Goal: Task Accomplishment & Management: Manage account settings

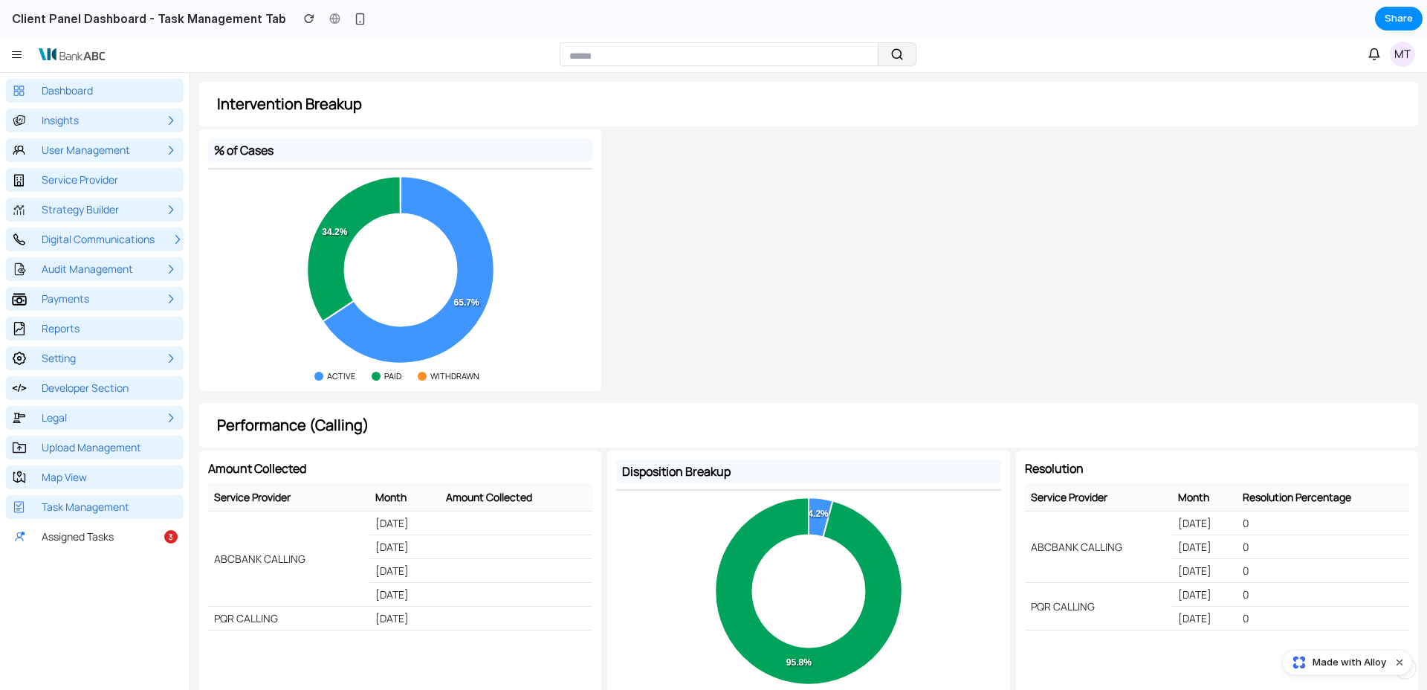
click at [79, 514] on link "Task Management" at bounding box center [95, 507] width 178 height 24
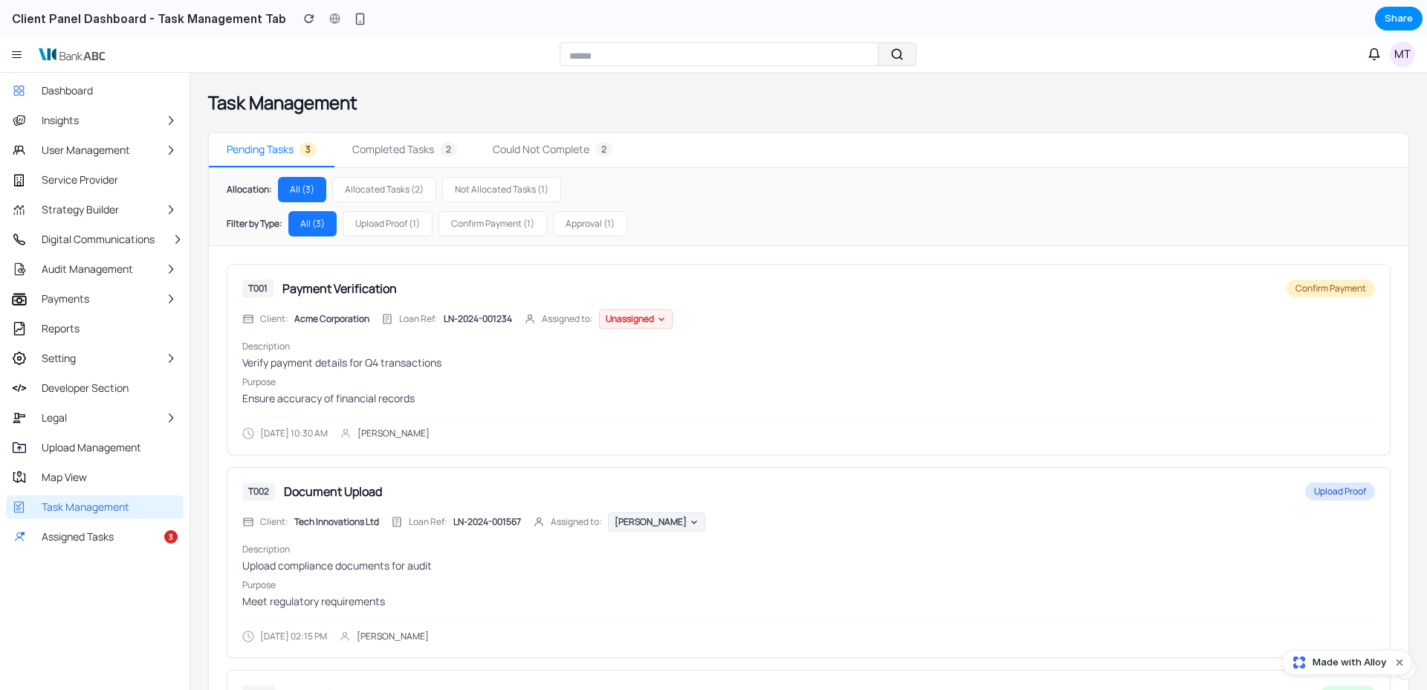
click at [375, 194] on button "Allocated Tasks ( 2 )" at bounding box center [384, 189] width 104 height 25
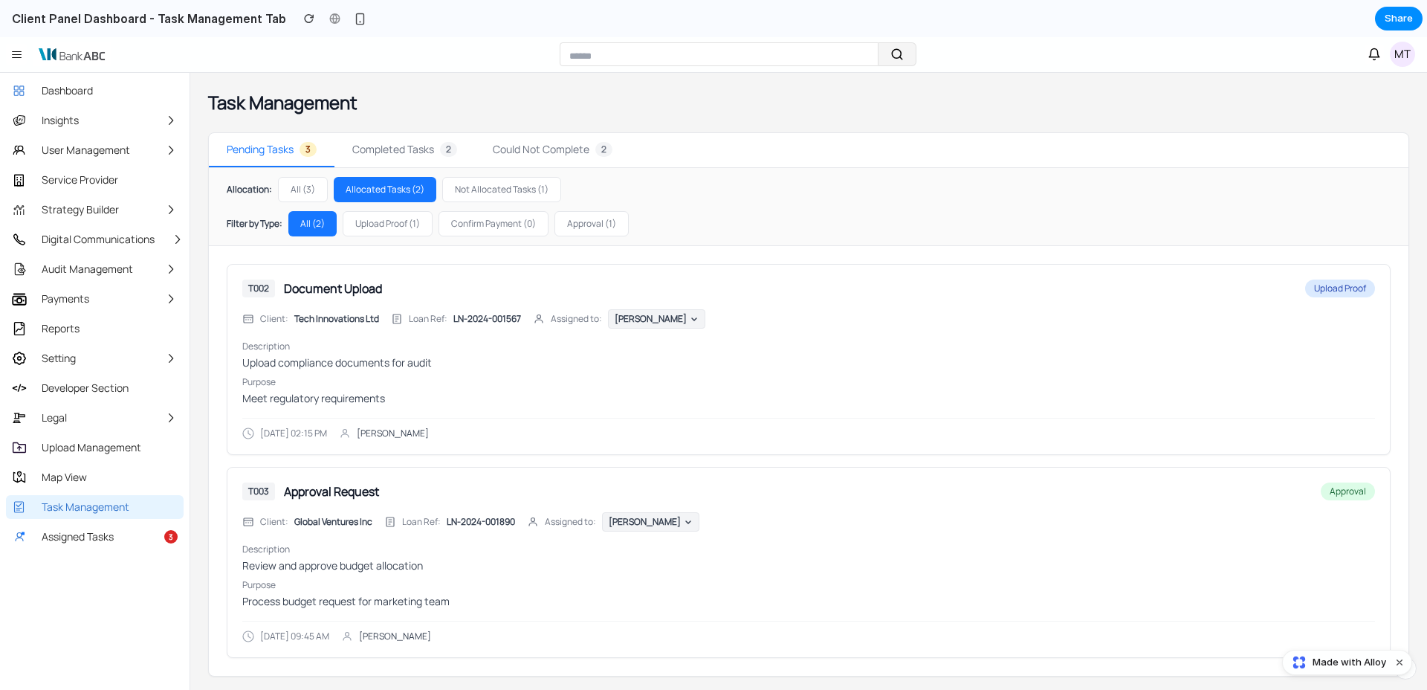
click at [296, 193] on button "All ( 3 )" at bounding box center [303, 189] width 50 height 25
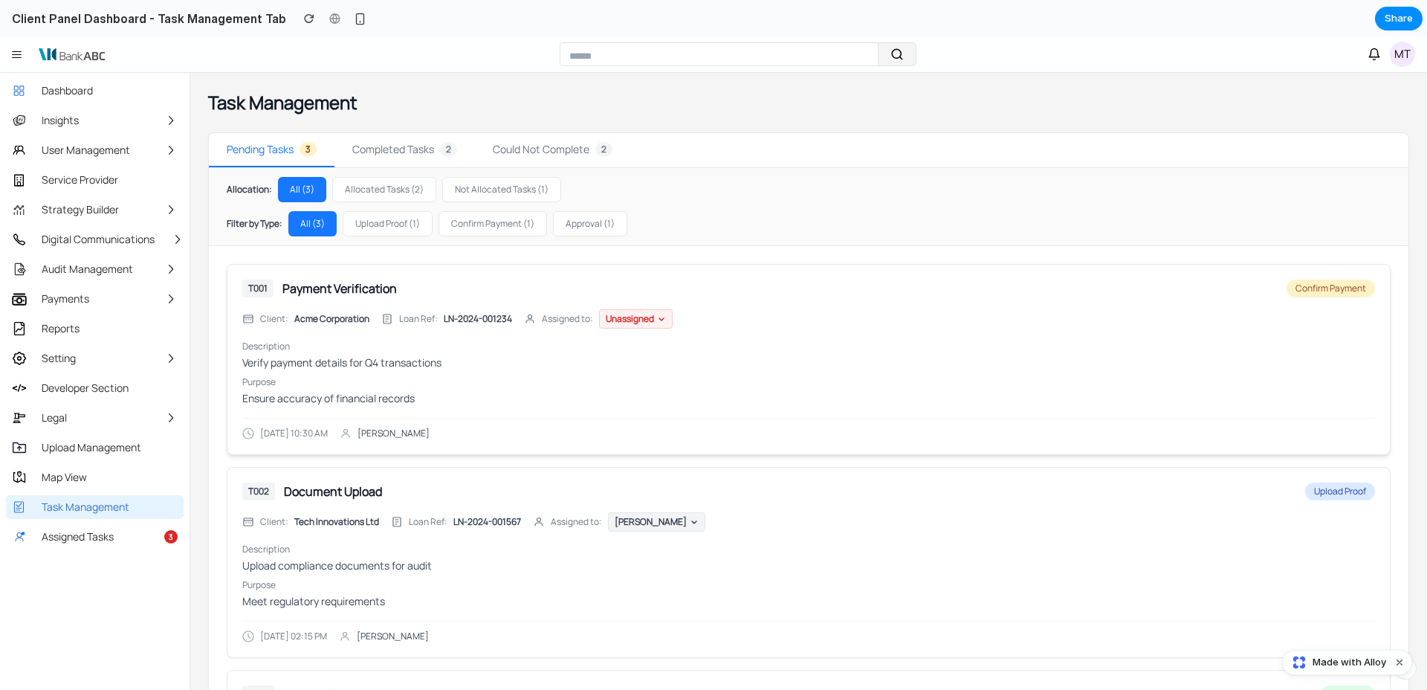
click at [629, 326] on button "Unassigned" at bounding box center [636, 318] width 74 height 19
click at [647, 391] on button "[PERSON_NAME]" at bounding box center [667, 392] width 135 height 24
click at [597, 394] on p "Ensure accuracy of financial records" at bounding box center [808, 398] width 1133 height 15
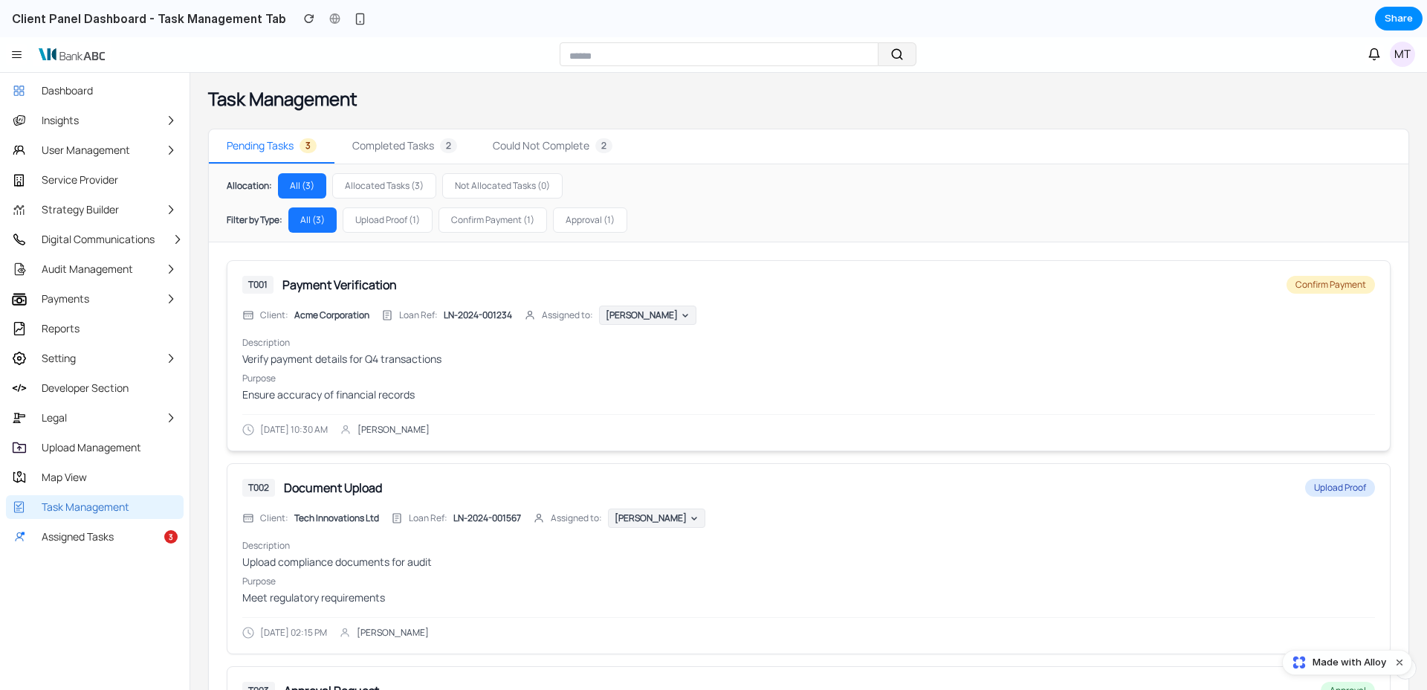
scroll to position [0, 0]
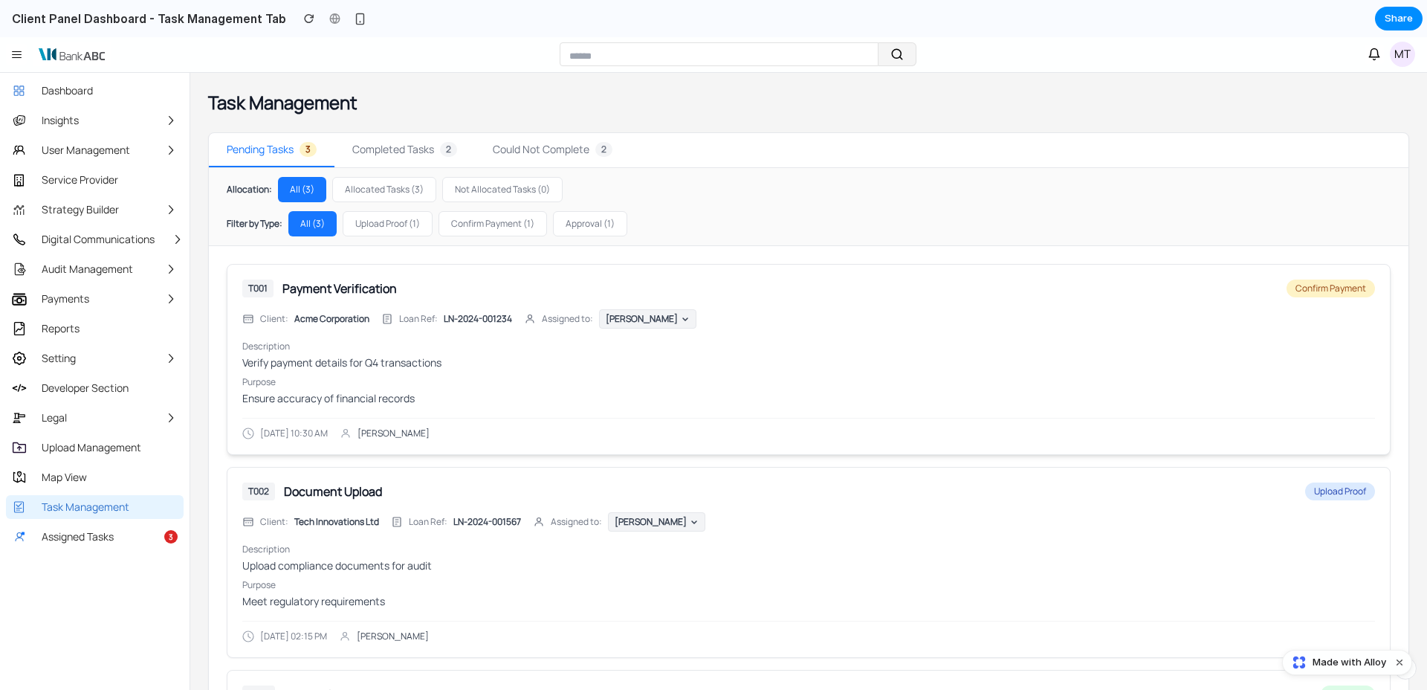
click at [268, 358] on p "Verify payment details for Q4 transactions" at bounding box center [808, 362] width 1133 height 15
click at [270, 401] on p "Ensure accuracy of financial records" at bounding box center [808, 398] width 1133 height 15
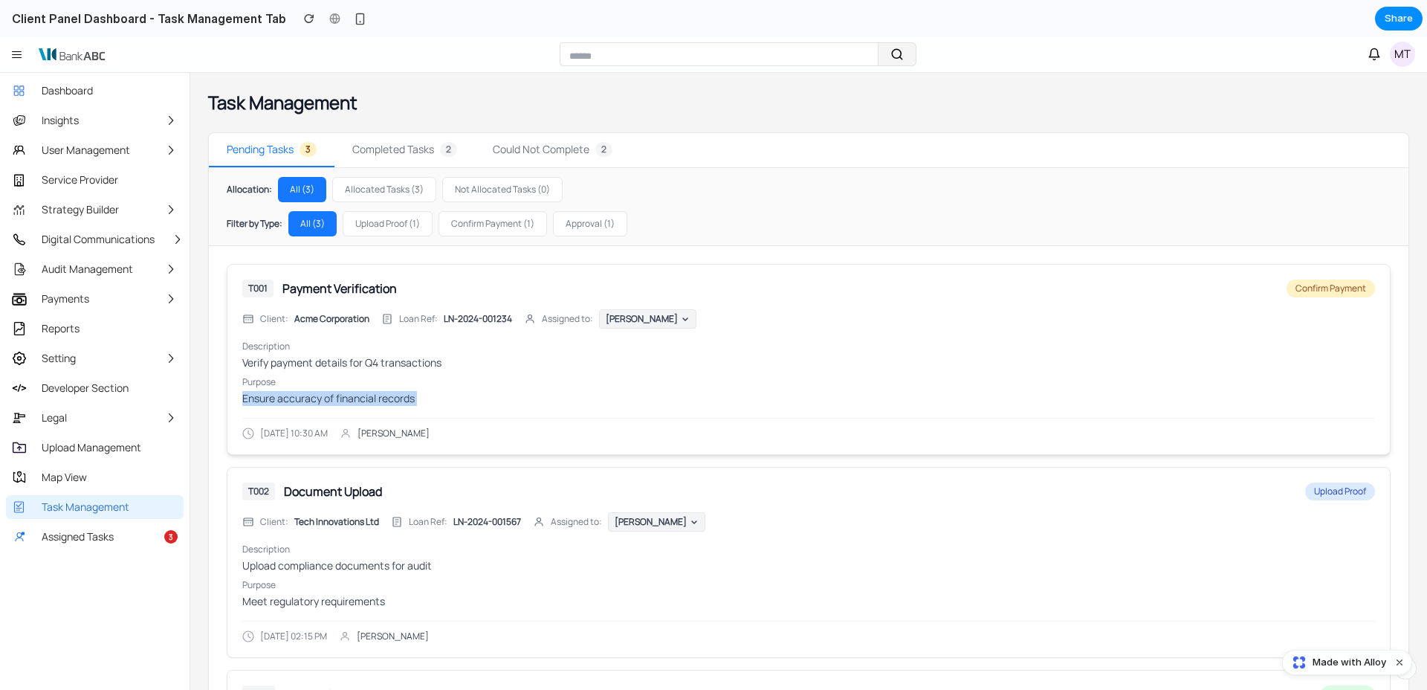
click at [270, 401] on p "Ensure accuracy of financial records" at bounding box center [808, 398] width 1133 height 15
click at [109, 528] on link "Assigned Tasks 3" at bounding box center [95, 537] width 178 height 24
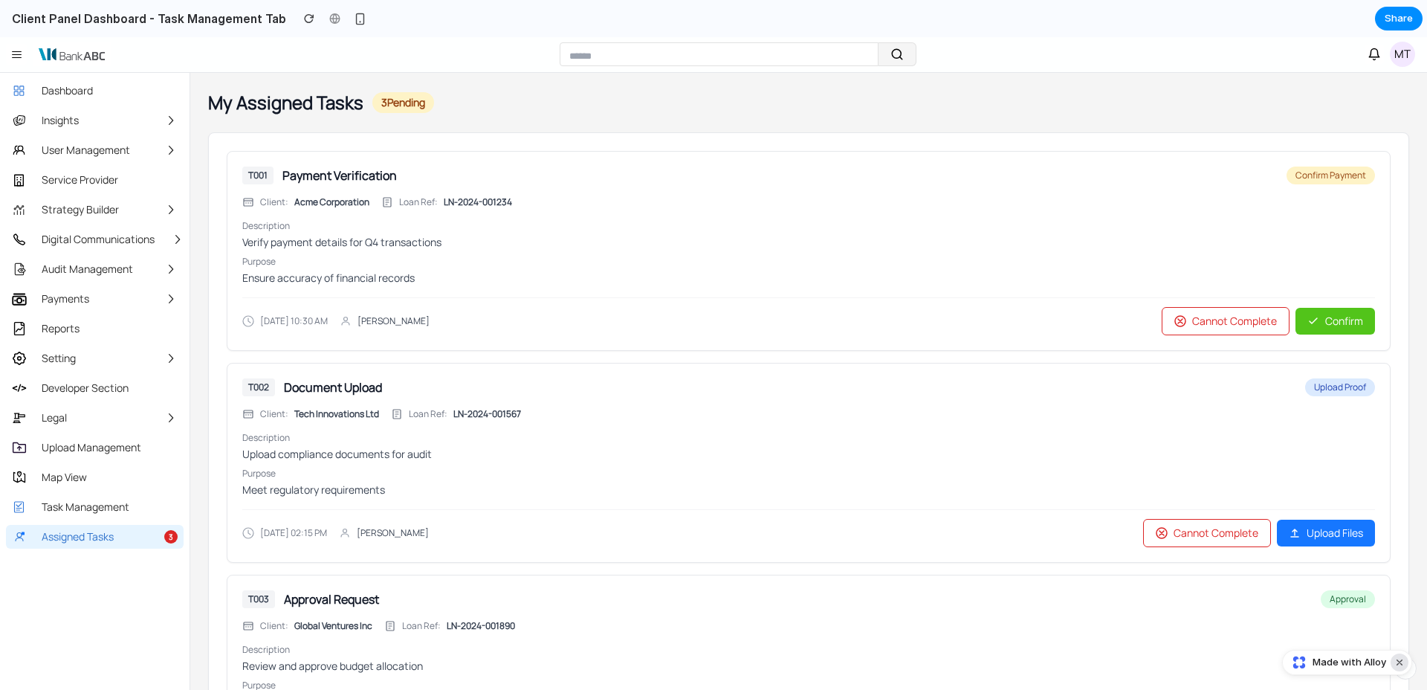
click at [1055, 540] on button "Dismiss watermark" at bounding box center [1400, 662] width 18 height 18
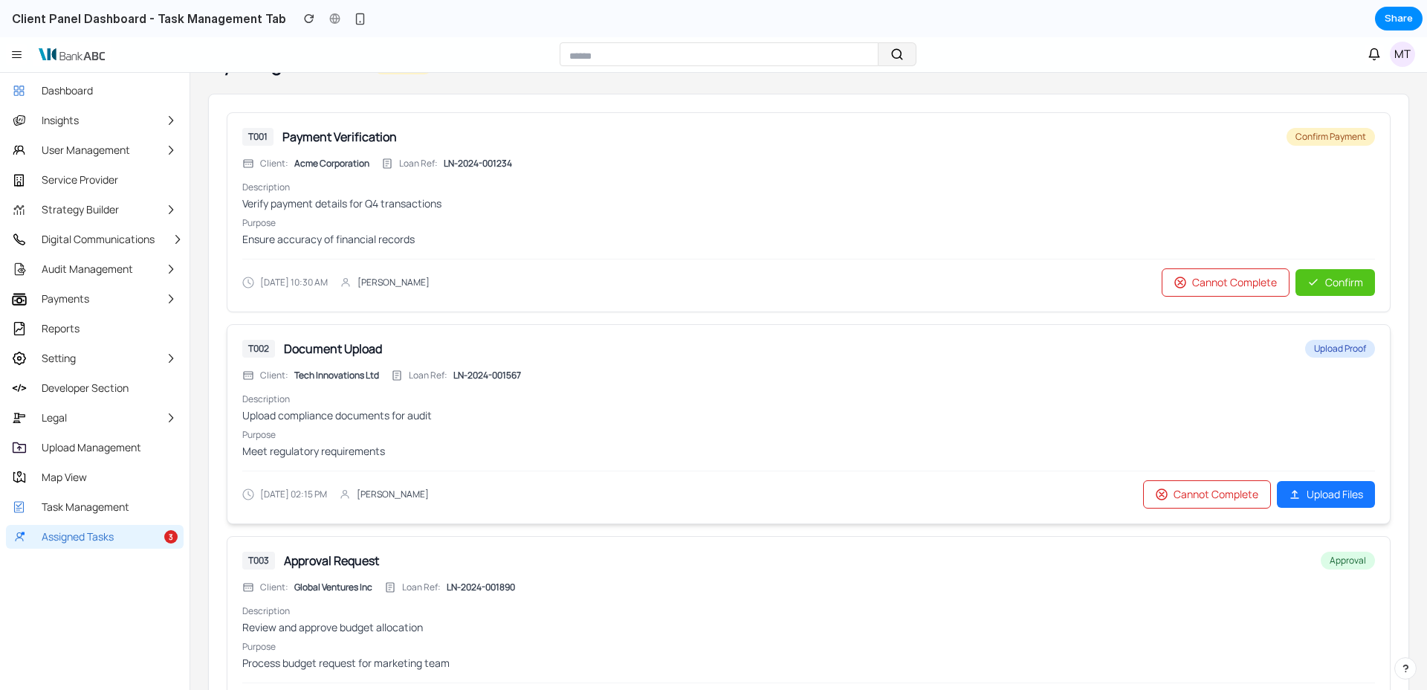
scroll to position [121, 0]
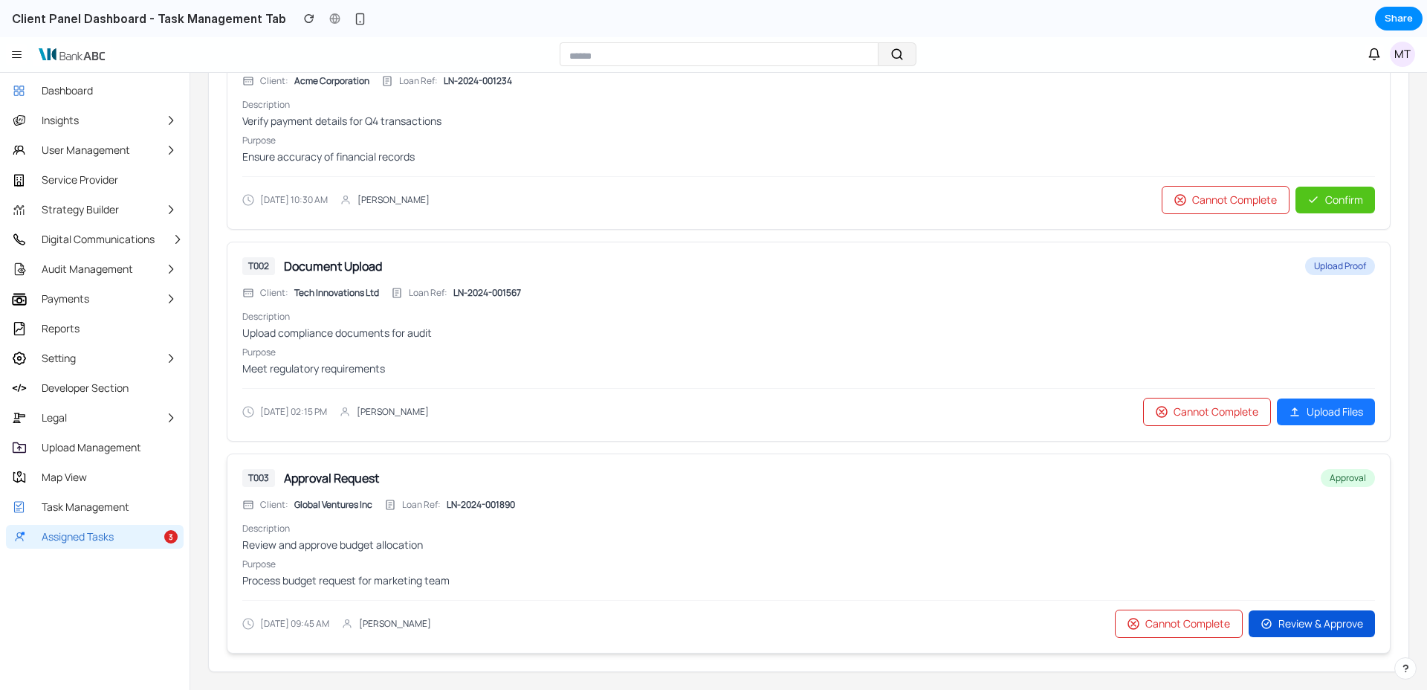
click at [1055, 540] on span "Review & Approve" at bounding box center [1320, 623] width 85 height 15
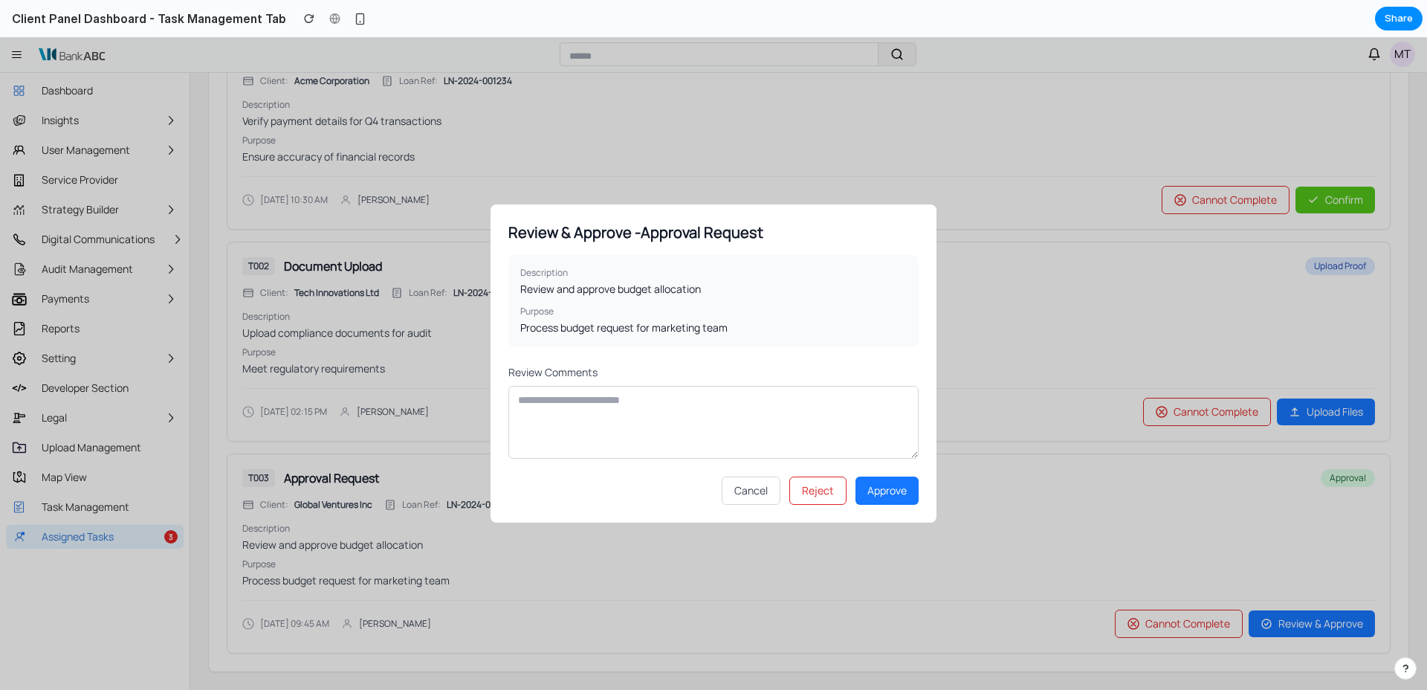
click at [745, 489] on button "Cancel" at bounding box center [751, 490] width 59 height 28
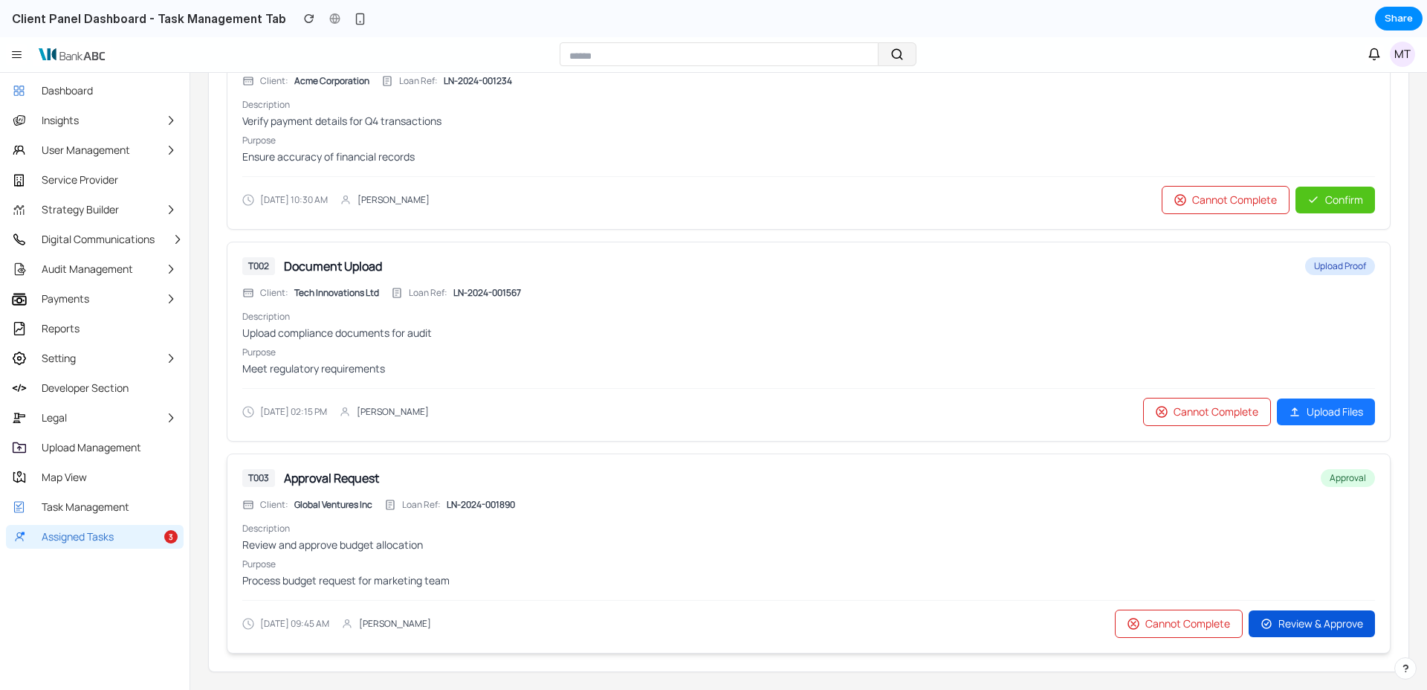
click at [1055, 540] on span "Review & Approve" at bounding box center [1320, 623] width 85 height 15
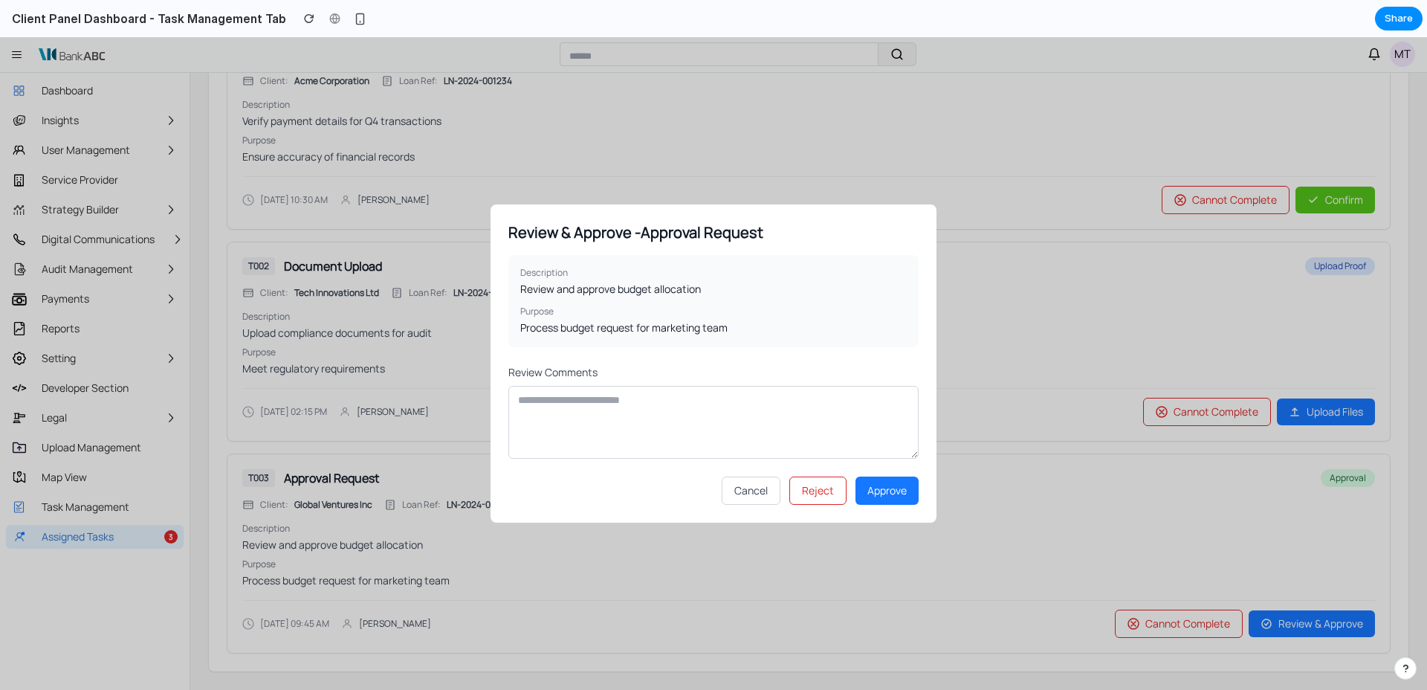
click at [733, 345] on div "Description Review and approve budget allocation Purpose Process budget request…" at bounding box center [713, 301] width 410 height 92
click at [766, 492] on button "Cancel" at bounding box center [751, 490] width 59 height 28
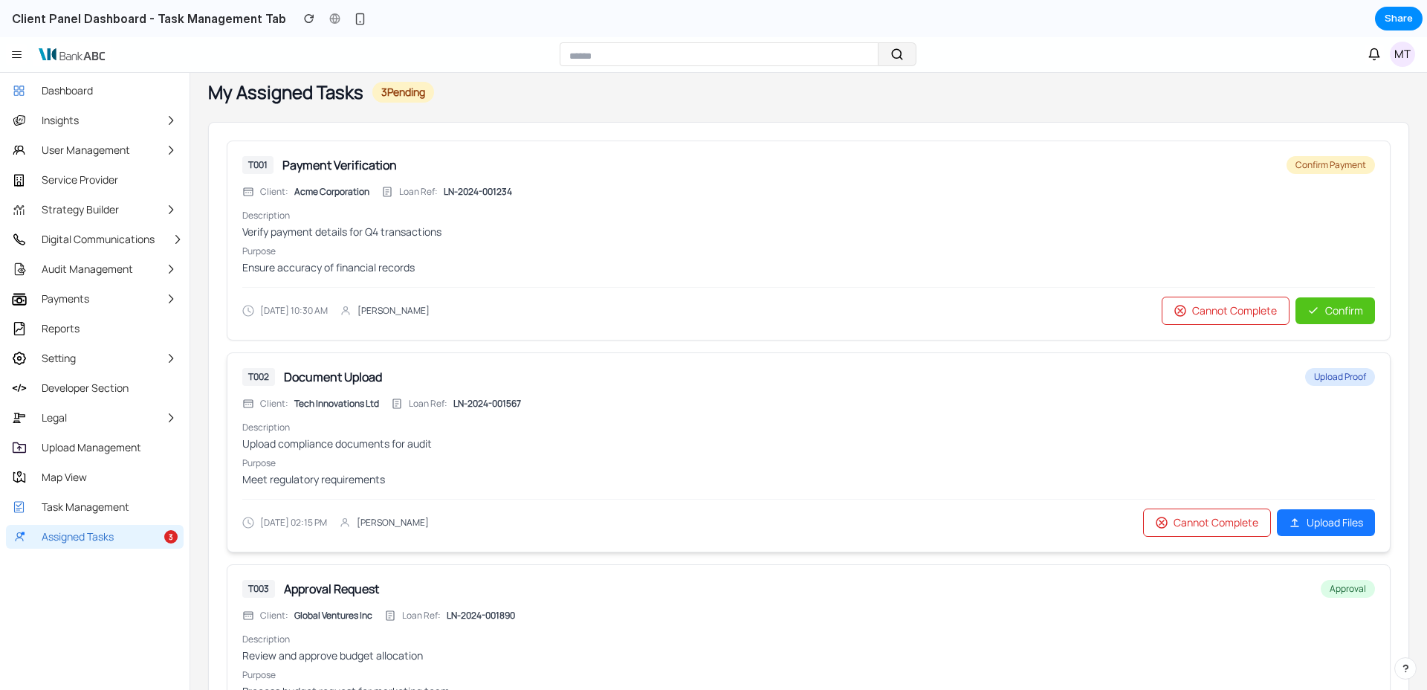
scroll to position [0, 0]
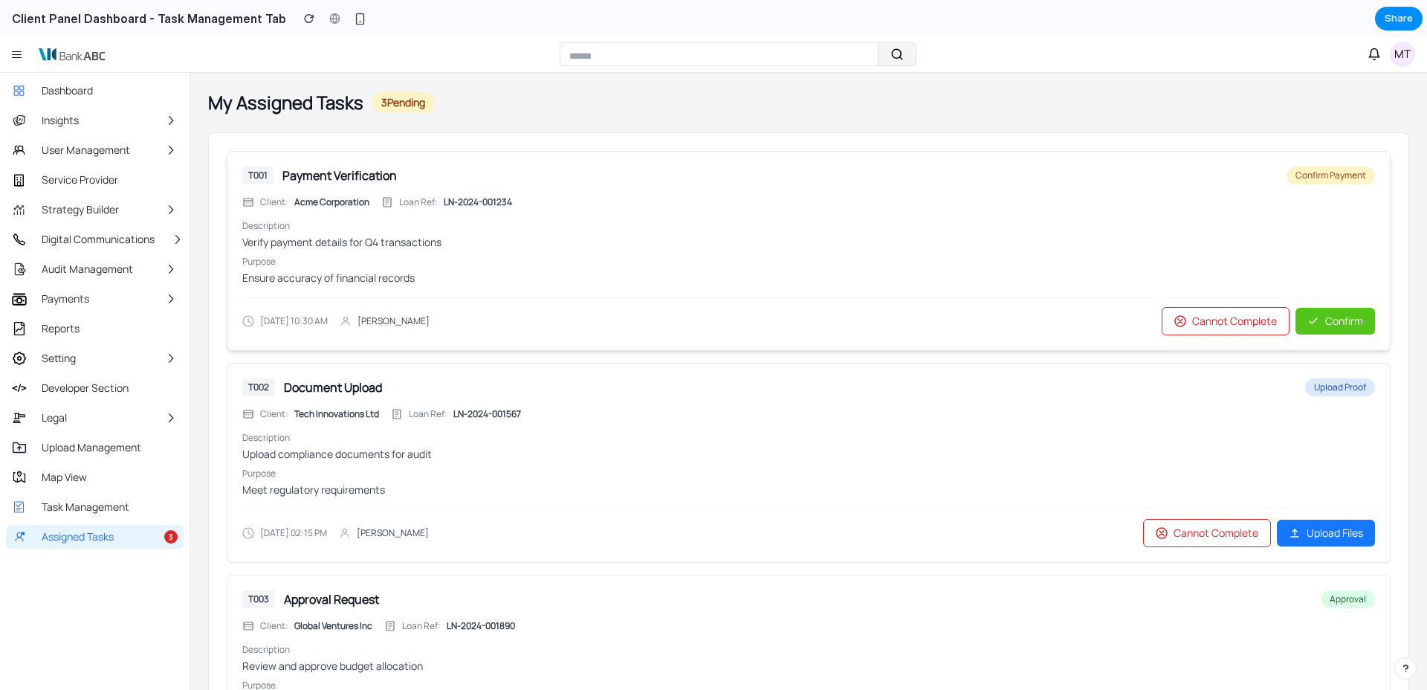
click at [616, 331] on div "[DATE] 10:30 AM [PERSON_NAME] Complete Confirm" at bounding box center [808, 316] width 1133 height 38
click at [120, 509] on span "Task Management" at bounding box center [86, 506] width 88 height 15
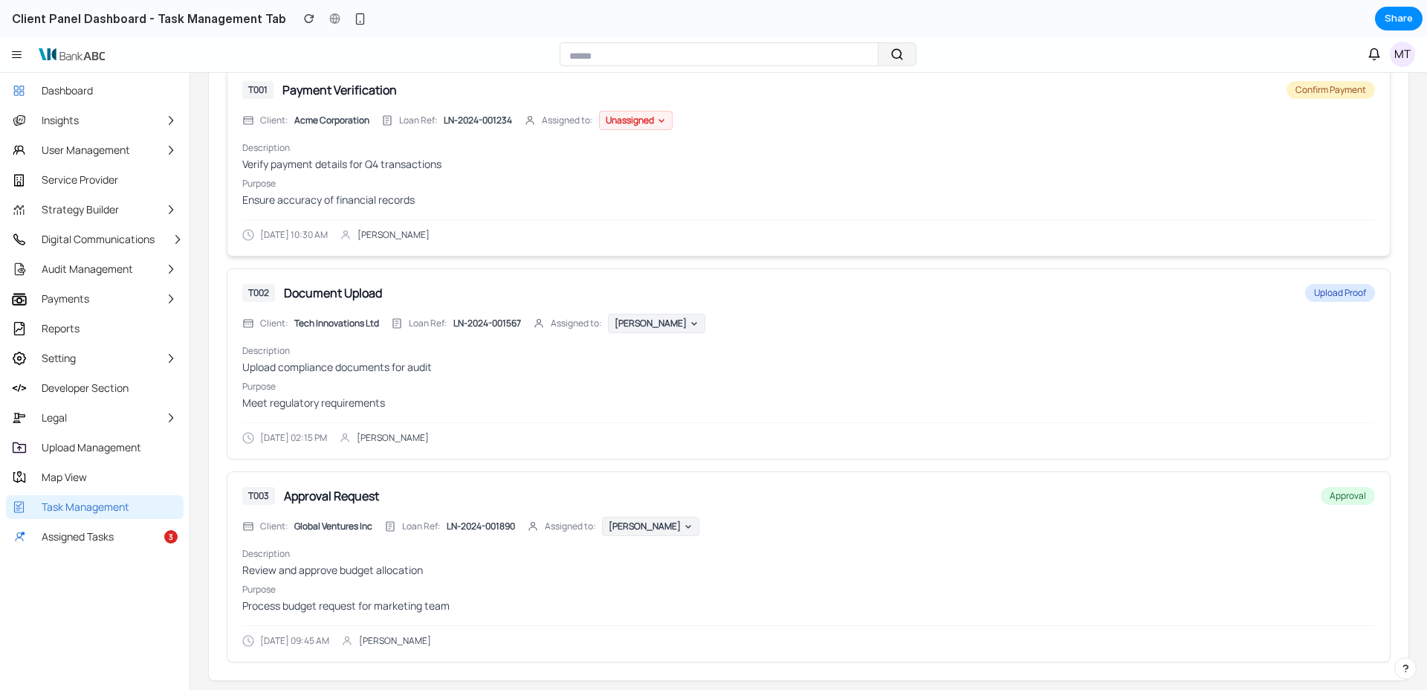
scroll to position [207, 0]
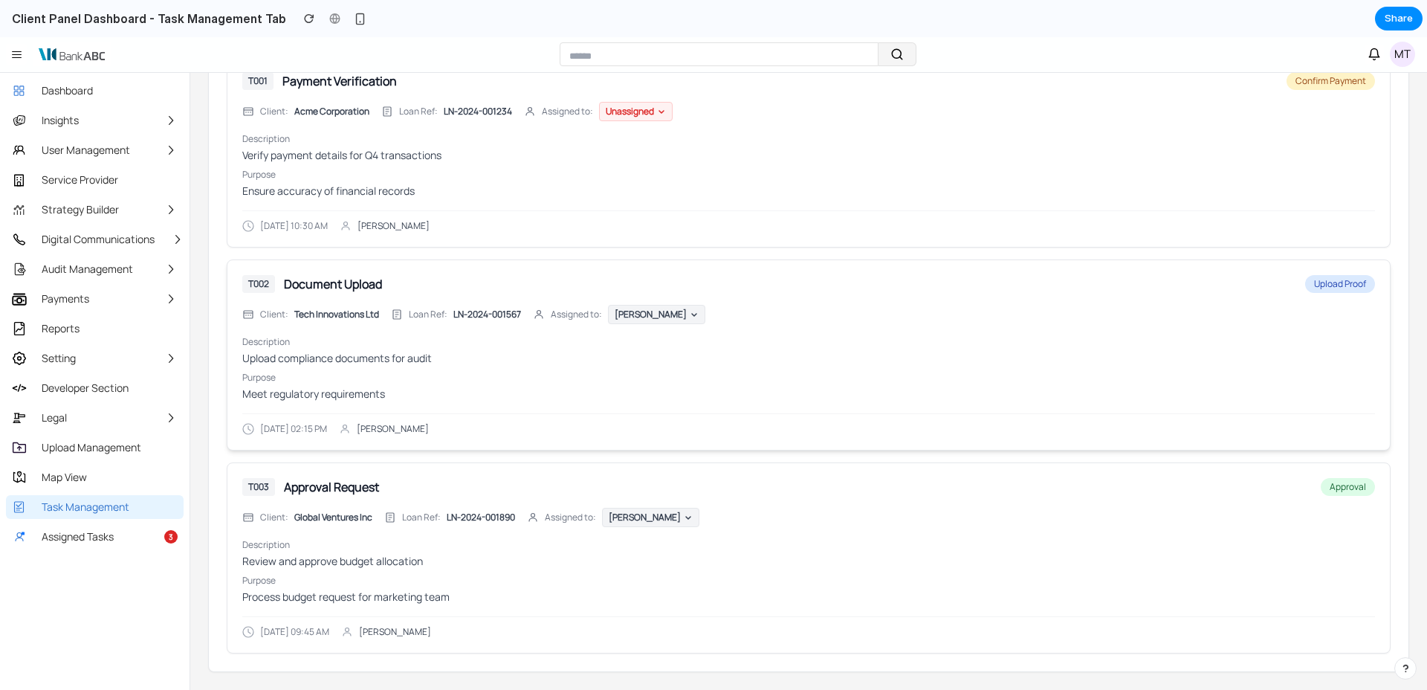
click at [545, 413] on div "[DATE] 02:15 PM [PERSON_NAME]" at bounding box center [808, 424] width 1133 height 22
click at [36, 536] on link "Assigned Tasks 3" at bounding box center [95, 537] width 178 height 24
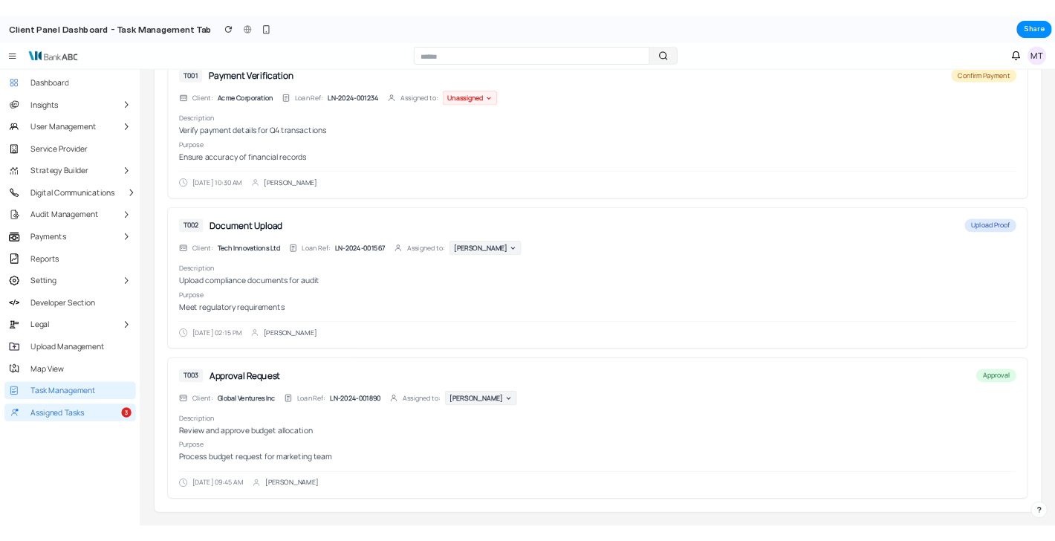
scroll to position [121, 0]
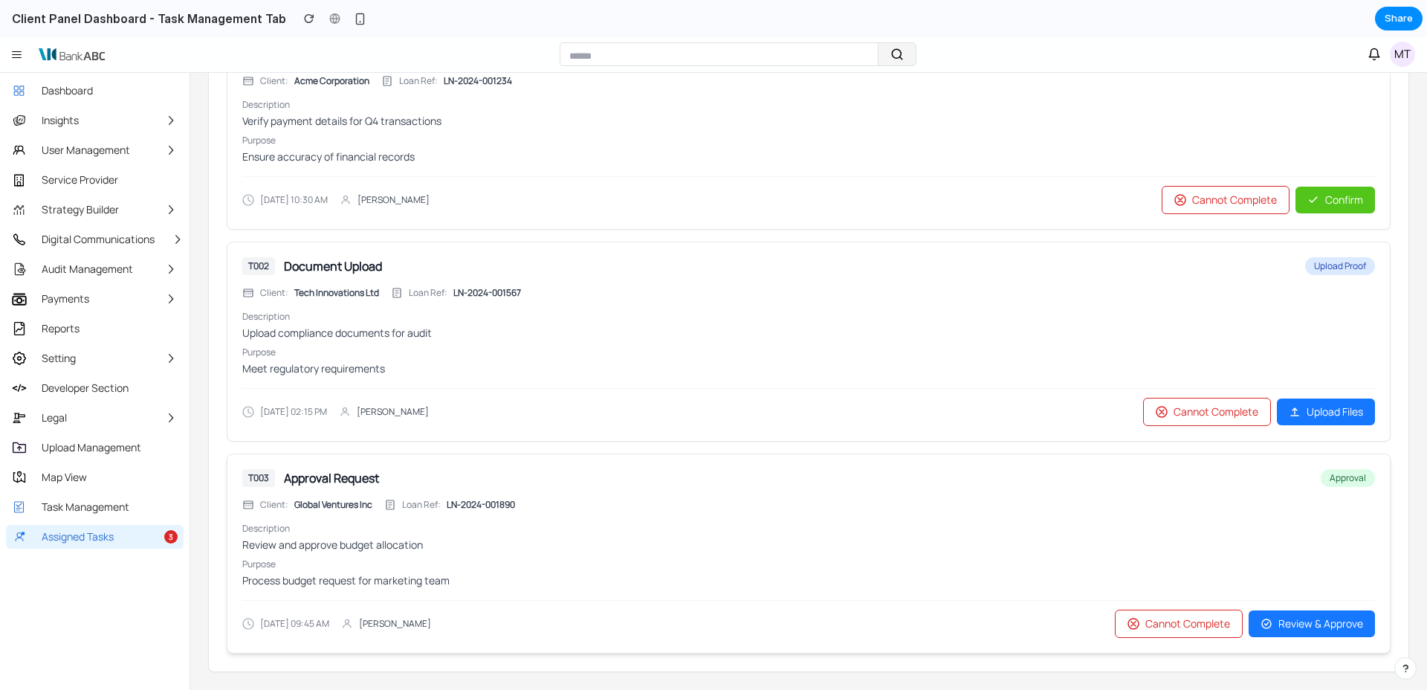
click at [681, 459] on div "T003 Approval Request Approval Client: Global Ventures Inc Loan Ref: LN-2024-00…" at bounding box center [809, 553] width 1164 height 200
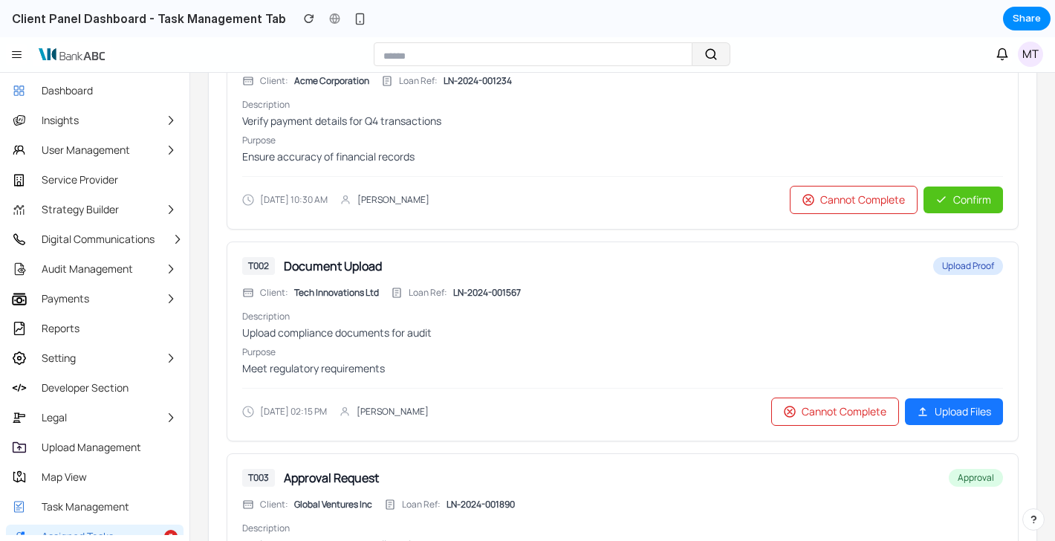
scroll to position [120, 0]
